Goal: Communication & Community: Answer question/provide support

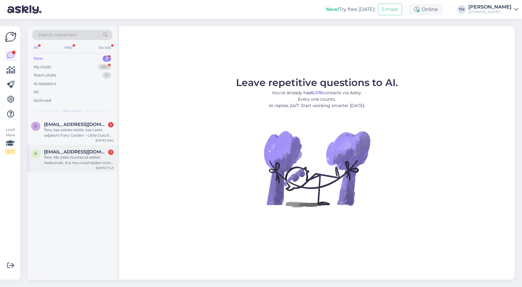
click at [81, 164] on div "Tere. Ma oleks huvitatud sellest heeliumist. Kui ma nüüd täidan mõne õhupalli a…" at bounding box center [79, 160] width 70 height 11
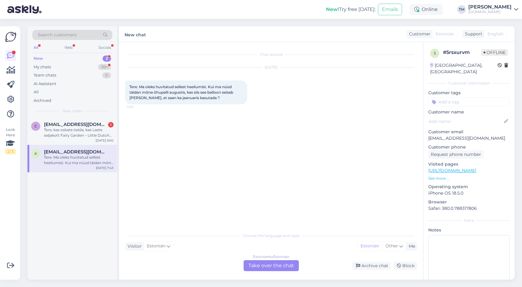
click at [282, 269] on div "Estonian to Estonian Take over the chat" at bounding box center [271, 265] width 55 height 11
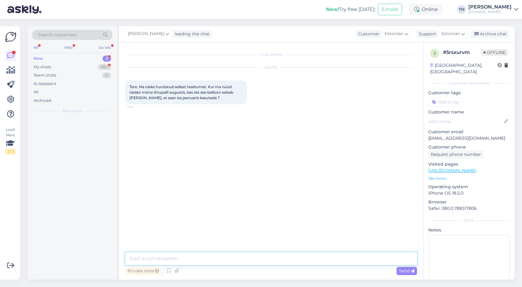
click at [249, 261] on textarea at bounding box center [271, 259] width 292 height 13
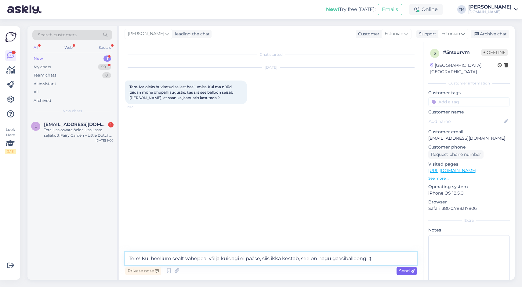
type textarea "Tere! Kui heelium sealt vahepeal välja kuidagi ei pääse, siis ikka kestab, see …"
click at [409, 270] on span "Send" at bounding box center [407, 270] width 16 height 5
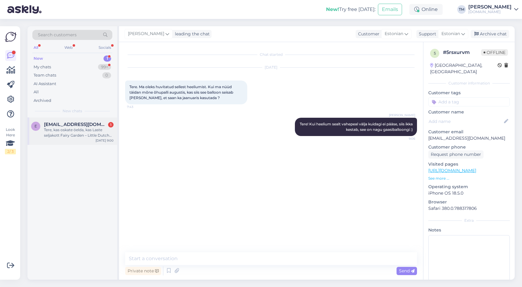
click at [98, 131] on div "Tere, kas oskate öelda, kas Laste seljakott Fairy Garden – Little Dutch ([PERSO…" at bounding box center [79, 132] width 70 height 11
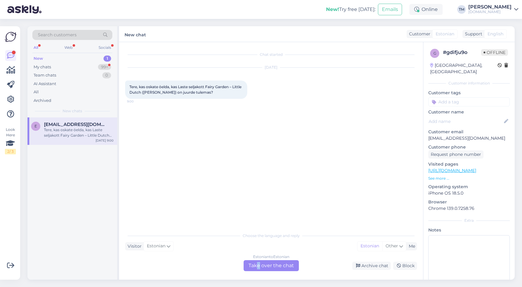
drag, startPoint x: 259, startPoint y: 265, endPoint x: 255, endPoint y: 265, distance: 3.4
click at [257, 265] on div "Estonian to Estonian Take over the chat" at bounding box center [271, 265] width 55 height 11
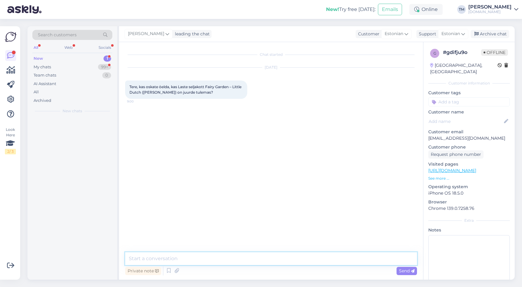
click at [221, 256] on textarea at bounding box center [271, 259] width 292 height 13
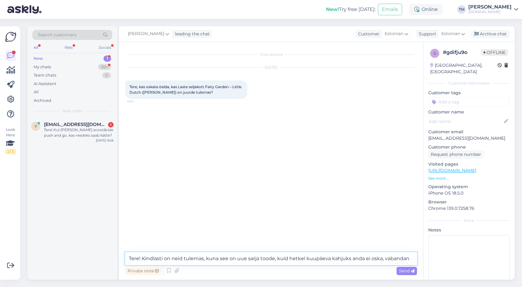
type textarea "Tere! Kindlasti on neid tulemas, kuna see on uue sarja toode, kuid hetkel kuupä…"
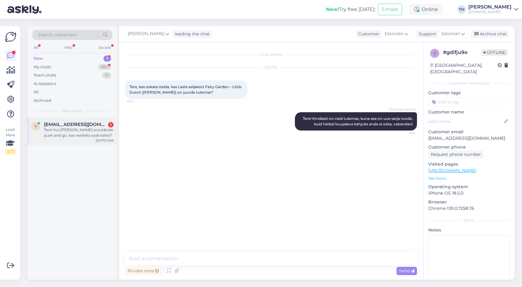
click at [81, 130] on div "Tere! Kui [PERSON_NAME] scoot&ride push and go, kas reedeks saab kätte?" at bounding box center [79, 132] width 70 height 11
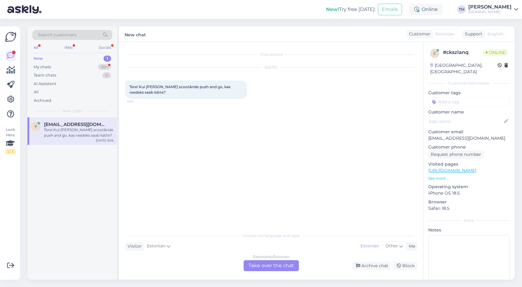
click at [274, 267] on div "Estonian to Estonian Take over the chat" at bounding box center [271, 265] width 55 height 11
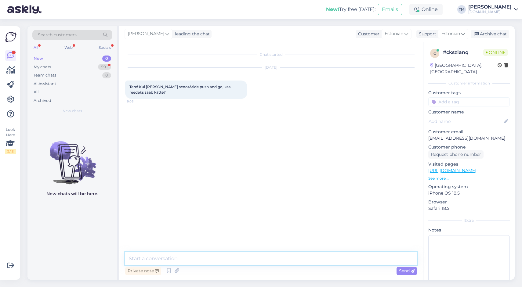
click at [268, 264] on textarea at bounding box center [271, 259] width 292 height 13
type textarea "Tere! Saab ikka :)"
